Goal: Task Accomplishment & Management: Use online tool/utility

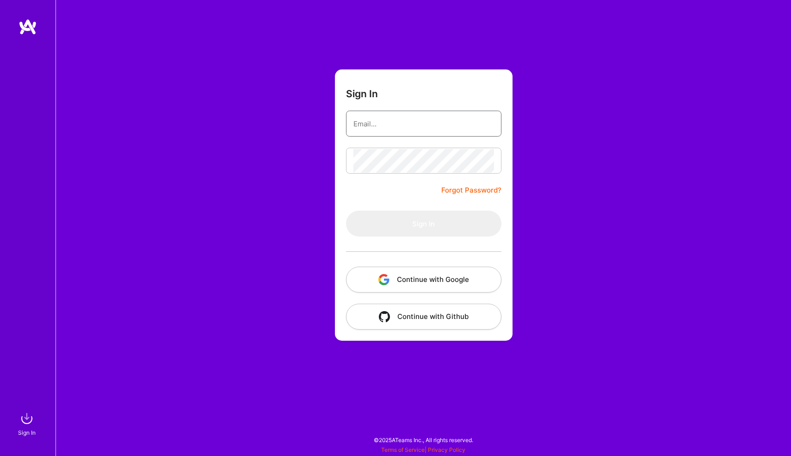
type input "[EMAIL_ADDRESS][DOMAIN_NAME]"
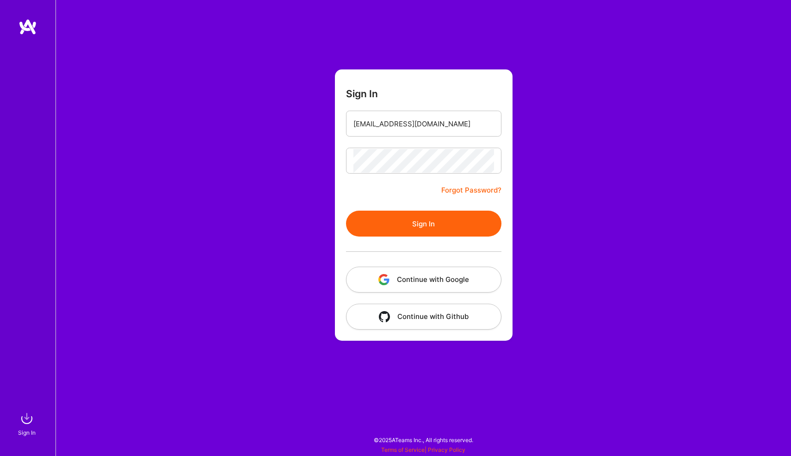
click at [401, 219] on button "Sign In" at bounding box center [423, 223] width 155 height 26
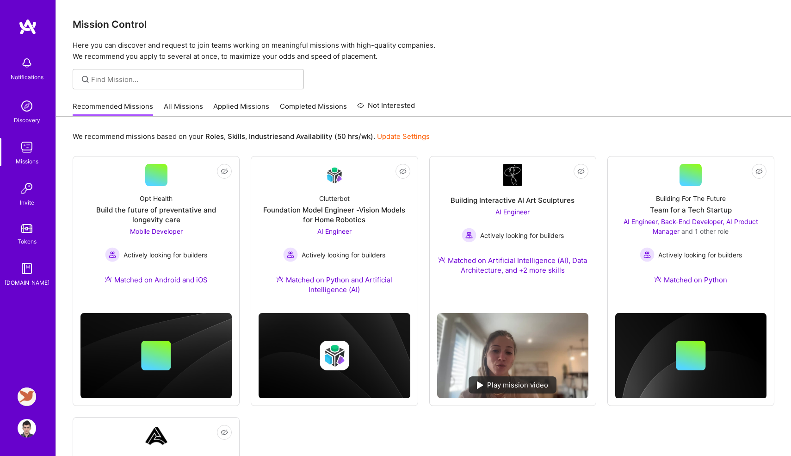
click at [31, 393] on img at bounding box center [27, 396] width 19 height 19
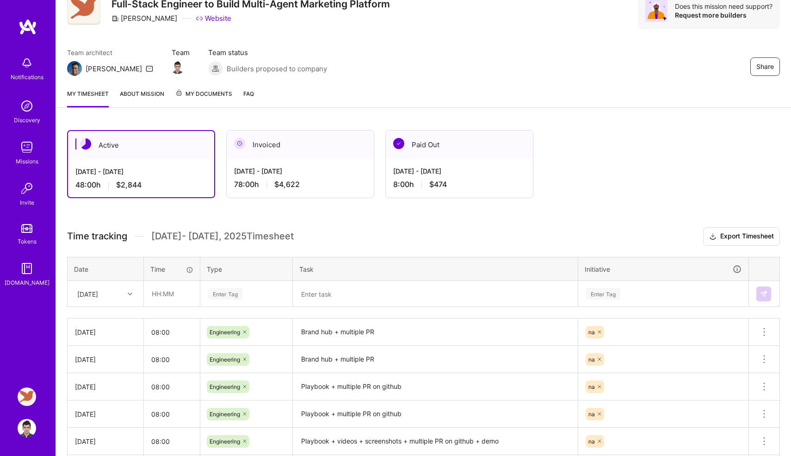
scroll to position [47, 0]
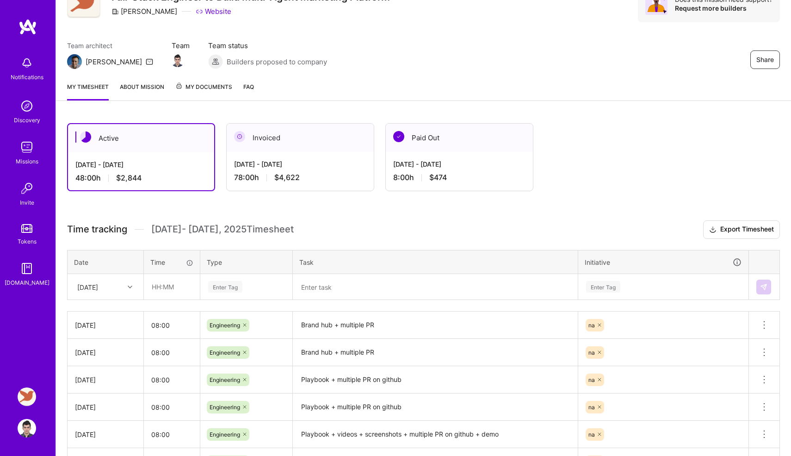
click at [111, 292] on div "[DATE]" at bounding box center [98, 286] width 51 height 15
click at [105, 399] on div "[DATE]" at bounding box center [105, 403] width 75 height 17
click at [177, 290] on input "text" at bounding box center [171, 286] width 55 height 25
type input "08:00"
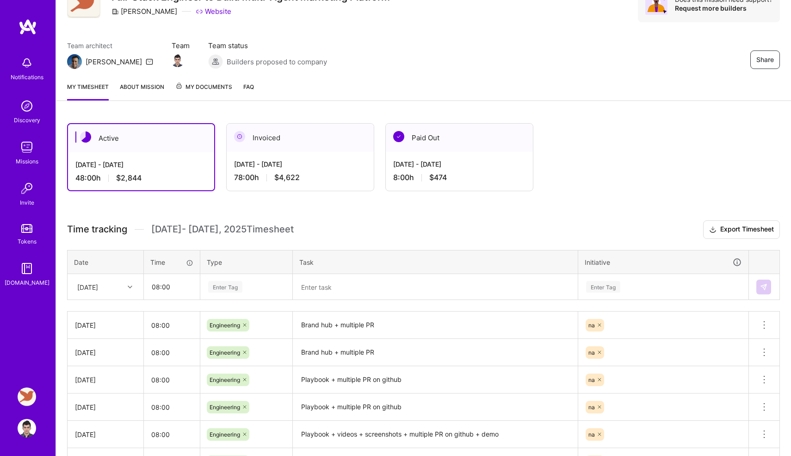
click at [219, 282] on div "Enter Tag" at bounding box center [225, 286] width 34 height 14
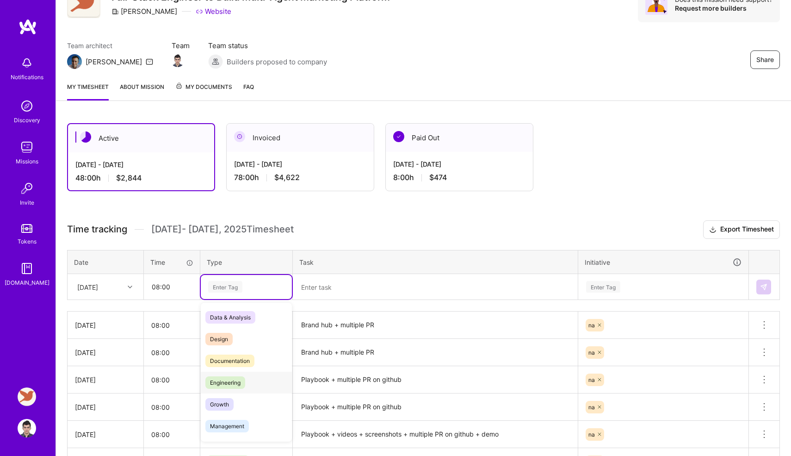
click at [222, 384] on span "Engineering" at bounding box center [225, 382] width 40 height 12
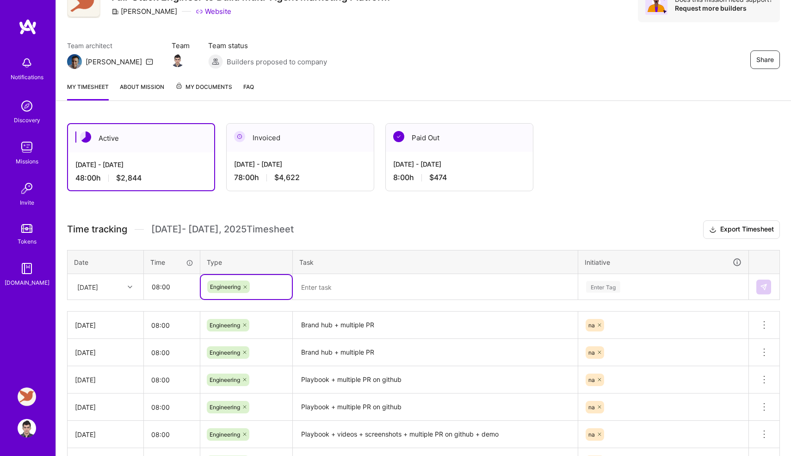
click at [326, 287] on textarea at bounding box center [435, 287] width 283 height 24
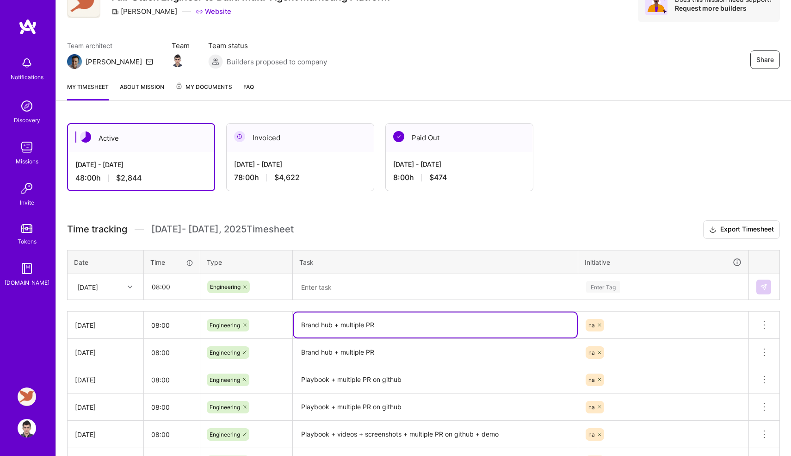
drag, startPoint x: 301, startPoint y: 322, endPoint x: 406, endPoint y: 325, distance: 105.0
click at [406, 325] on textarea "Brand hub + multiple PR" at bounding box center [435, 324] width 283 height 25
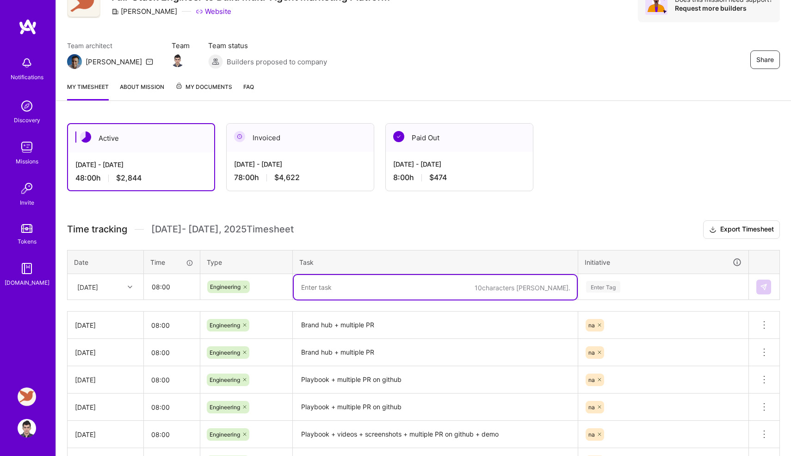
click at [382, 295] on textarea at bounding box center [435, 287] width 283 height 25
paste textarea "Brand hub + multiple PR"
type textarea "Brand hub + multiple PR"
click at [633, 300] on div "Time tracking [DATE] - [DATE] Timesheet Export Timesheet Date Time Type Task In…" at bounding box center [423, 360] width 713 height 280
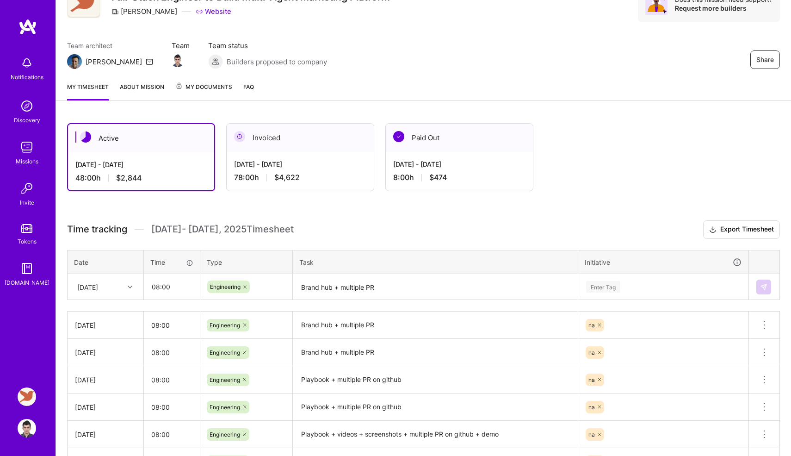
click at [630, 284] on div "Enter Tag" at bounding box center [663, 287] width 156 height 12
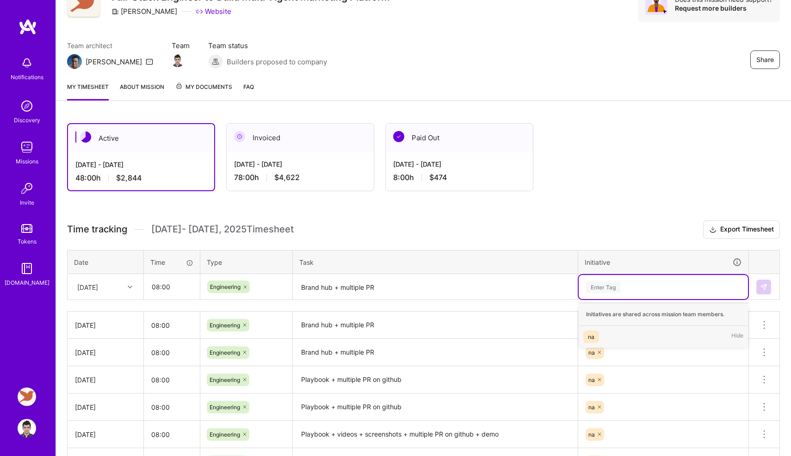
click at [617, 335] on div "na Hide" at bounding box center [663, 337] width 169 height 22
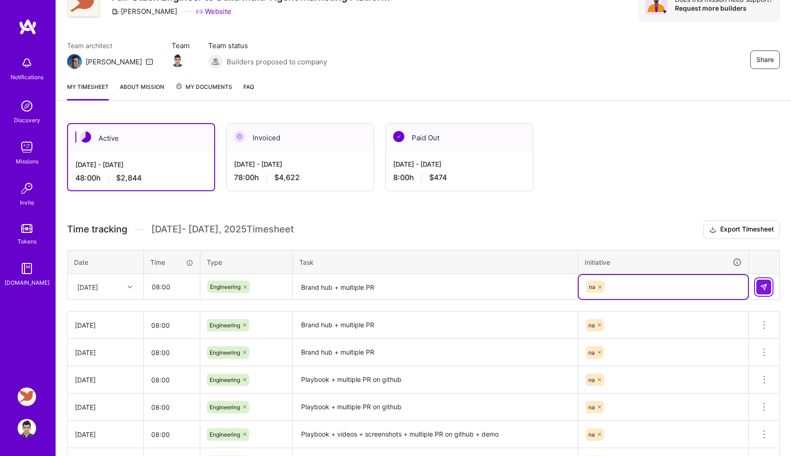
click at [759, 286] on button at bounding box center [763, 286] width 15 height 15
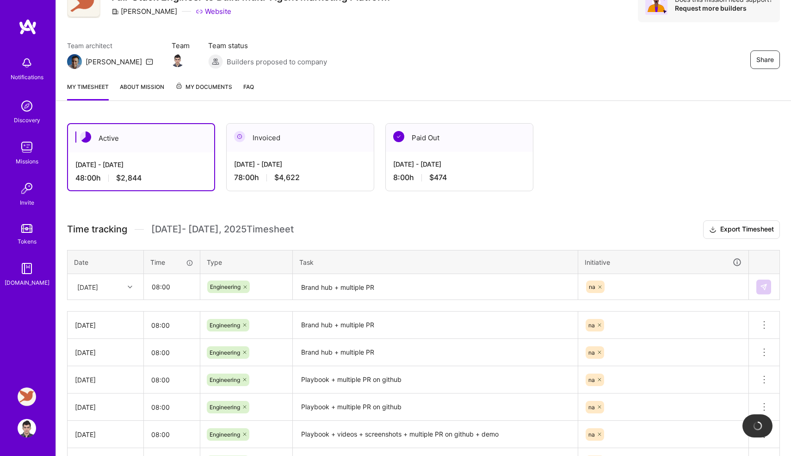
click at [528, 244] on div "Time tracking [DATE] - [DATE] Timesheet Export Timesheet Date Time Type Task In…" at bounding box center [423, 360] width 713 height 280
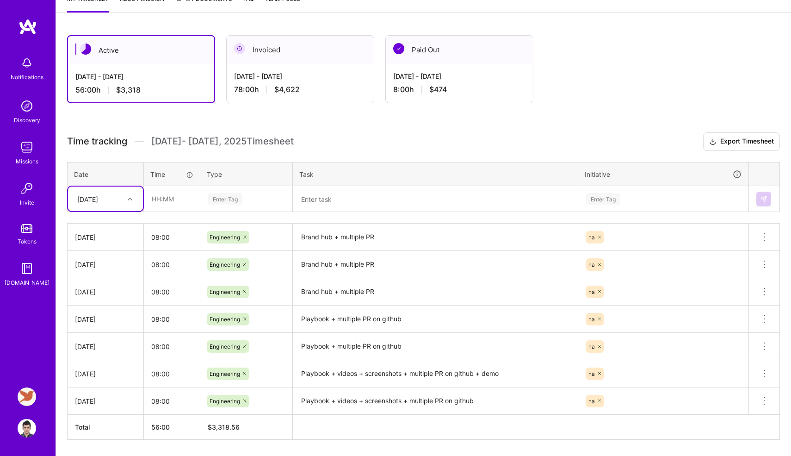
scroll to position [136, 0]
click at [96, 191] on div "[DATE]" at bounding box center [98, 198] width 51 height 15
click at [94, 290] on div "[DATE]" at bounding box center [105, 291] width 75 height 17
click at [174, 200] on input "text" at bounding box center [171, 198] width 55 height 25
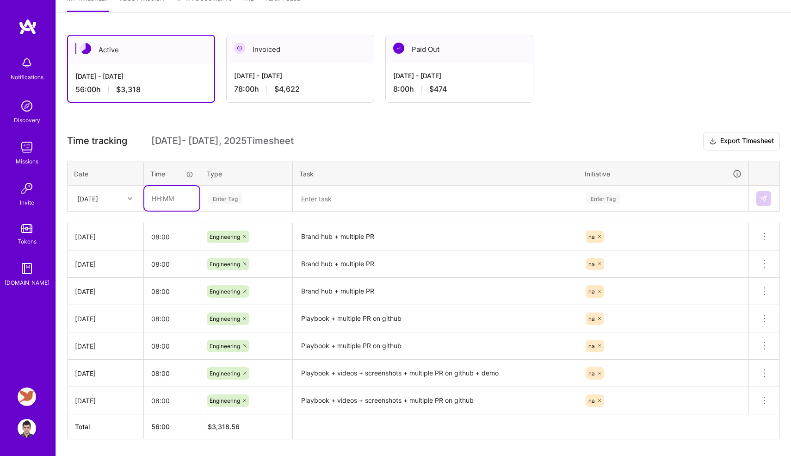
type input "08:00"
click at [219, 201] on div "Enter Tag" at bounding box center [225, 198] width 34 height 14
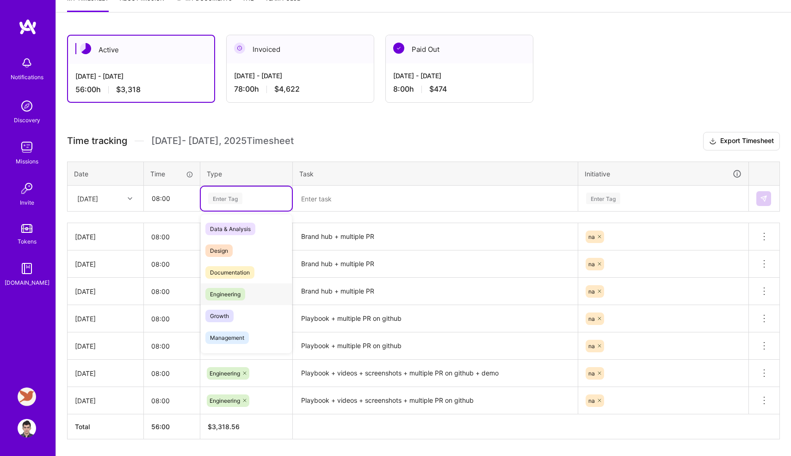
click at [221, 293] on span "Engineering" at bounding box center [225, 294] width 40 height 12
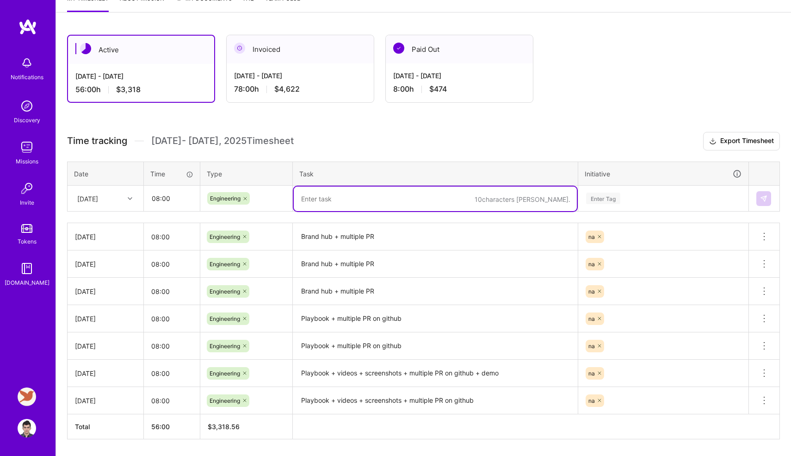
click at [328, 204] on textarea at bounding box center [435, 198] width 283 height 25
paste textarea "Brand hub + multiple PR"
type textarea "Brand hub + multiple PR"
click at [625, 202] on div "Enter Tag" at bounding box center [663, 198] width 156 height 12
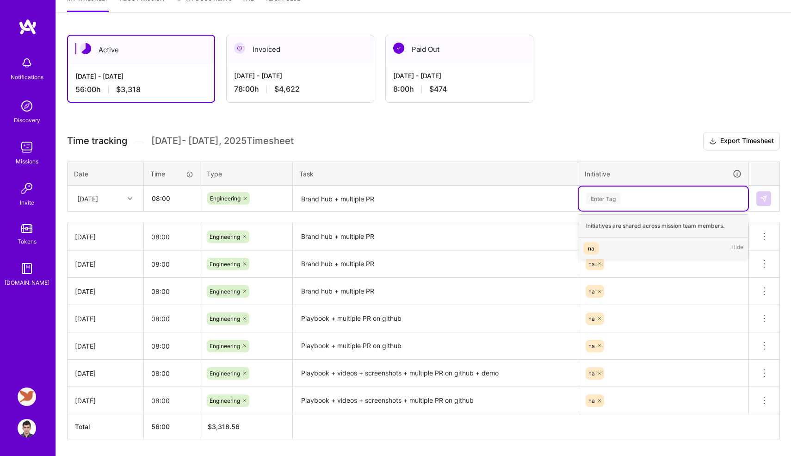
click at [617, 249] on div "na Hide" at bounding box center [663, 248] width 169 height 22
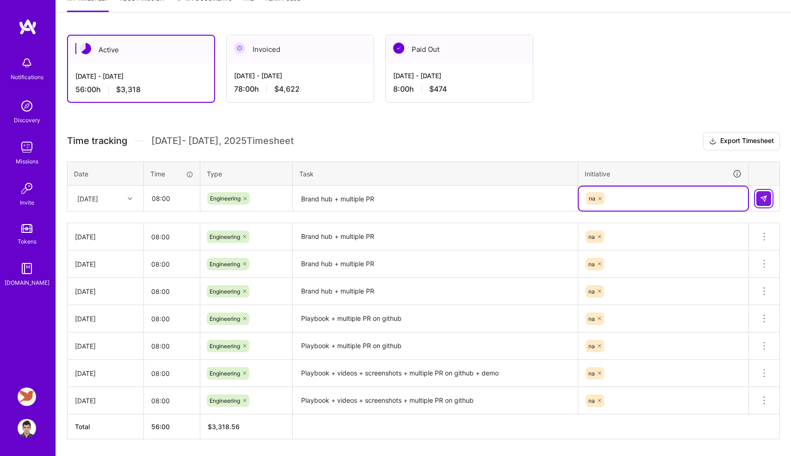
click at [760, 199] on img at bounding box center [763, 198] width 7 height 7
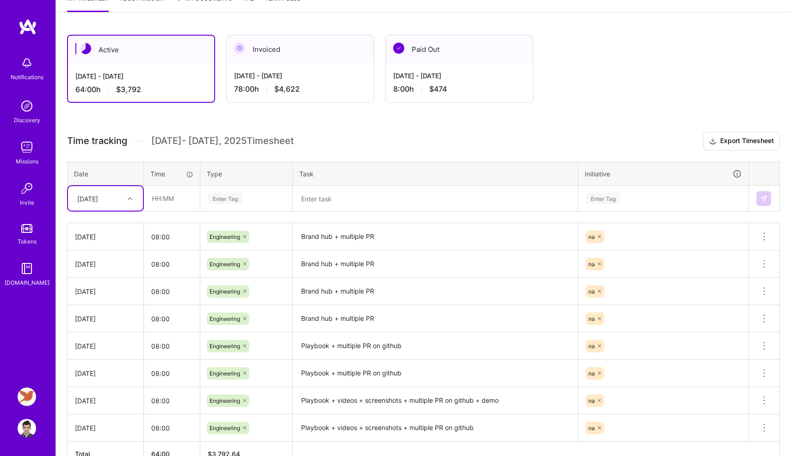
click at [337, 139] on h3 "Time tracking [DATE] - [DATE] Timesheet Export Timesheet" at bounding box center [423, 141] width 713 height 19
click at [307, 139] on h3 "Time tracking [DATE] - [DATE] Timesheet Export Timesheet" at bounding box center [423, 141] width 713 height 19
click at [117, 202] on div "[DATE]" at bounding box center [98, 198] width 51 height 15
click at [100, 298] on div "[DATE]" at bounding box center [105, 292] width 75 height 17
click at [161, 201] on input "text" at bounding box center [171, 198] width 55 height 25
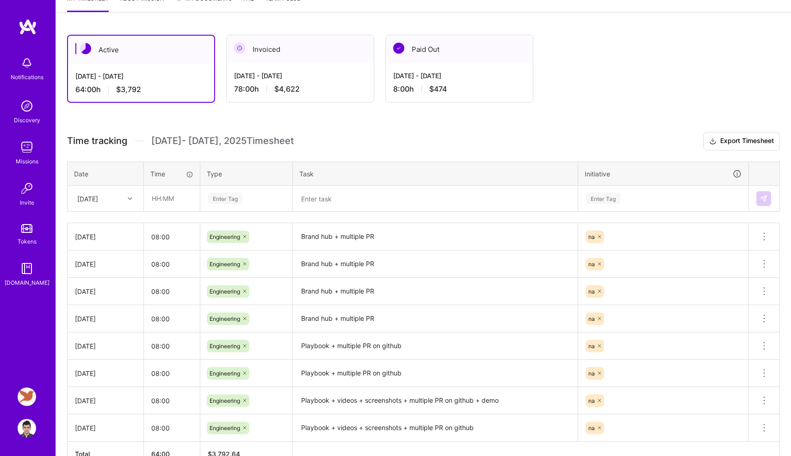
click at [265, 148] on h3 "Time tracking [DATE] - [DATE] Timesheet Export Timesheet" at bounding box center [423, 141] width 713 height 19
